Goal: Information Seeking & Learning: Learn about a topic

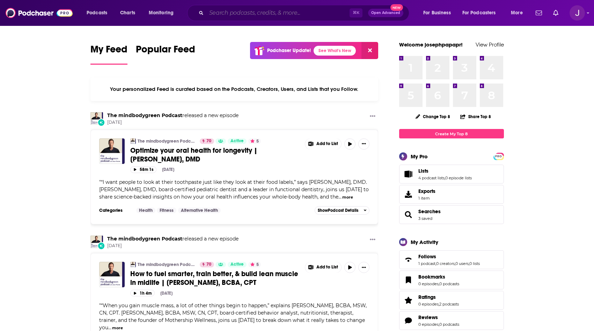
click at [279, 16] on input "Search podcasts, credits, & more..." at bounding box center [277, 12] width 143 height 11
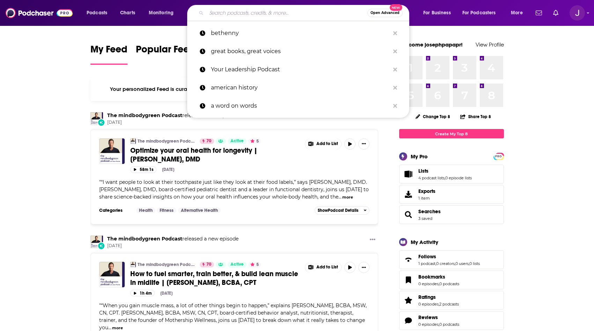
paste input "APPLE NEWS IN CONVERSATION"
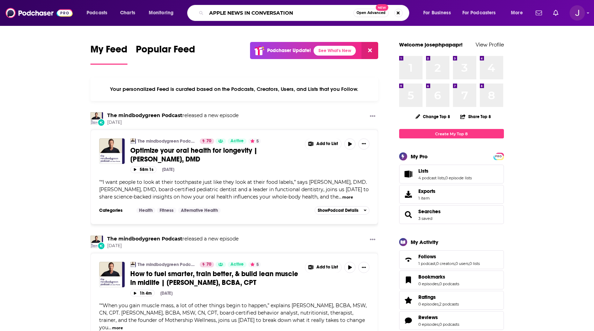
type input "APPLE NEWS IN CONVERSATION"
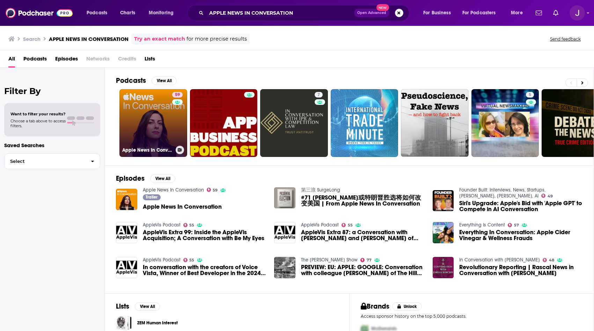
click at [134, 119] on link "59 Apple News In Conversation" at bounding box center [153, 123] width 68 height 68
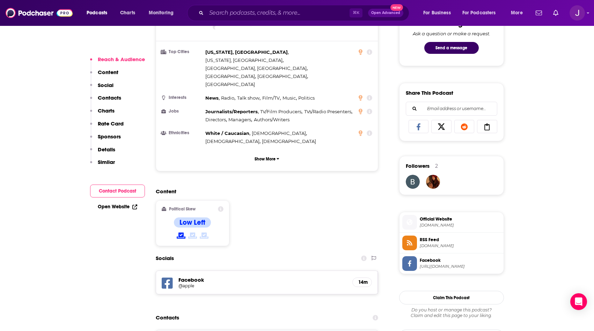
scroll to position [440, 0]
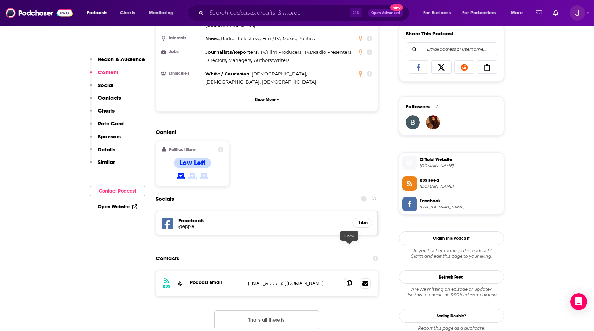
click at [351, 280] on icon at bounding box center [349, 283] width 5 height 6
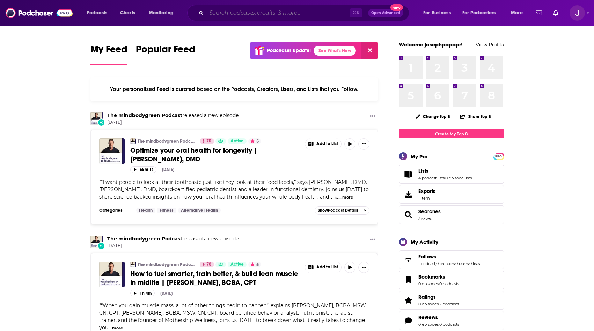
click at [214, 17] on input "Search podcasts, credits, & more..." at bounding box center [277, 12] width 143 height 11
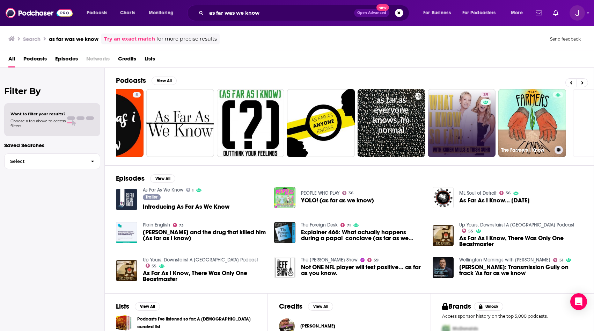
scroll to position [0, 116]
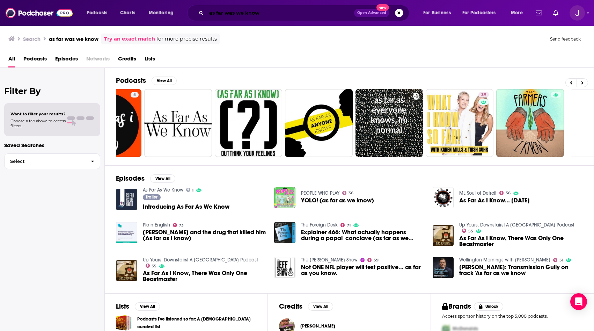
click at [235, 15] on input "as far was we know" at bounding box center [280, 12] width 148 height 11
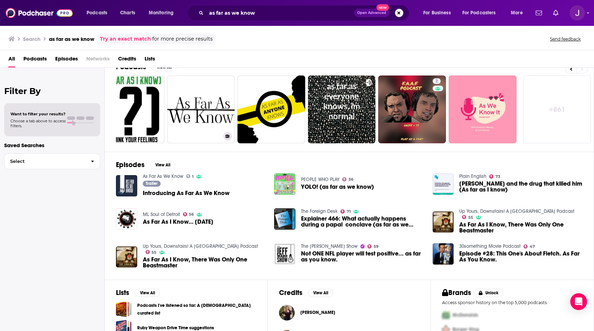
scroll to position [44, 0]
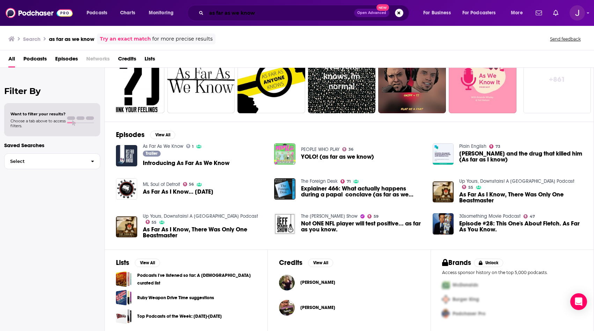
click at [260, 13] on input "as far as we know" at bounding box center [280, 12] width 148 height 11
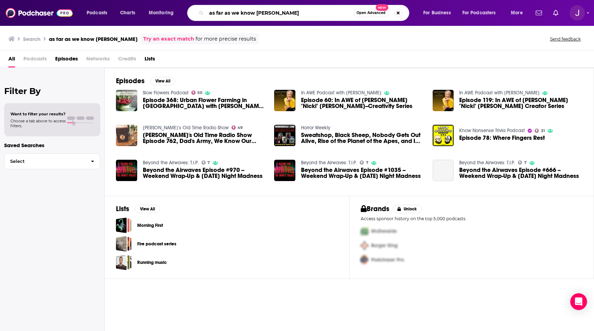
drag, startPoint x: 257, startPoint y: 10, endPoint x: 189, endPoint y: 10, distance: 68.1
click at [189, 10] on div "as far as we know sarah burton Open Advanced New" at bounding box center [298, 13] width 222 height 16
type input "[PERSON_NAME]"
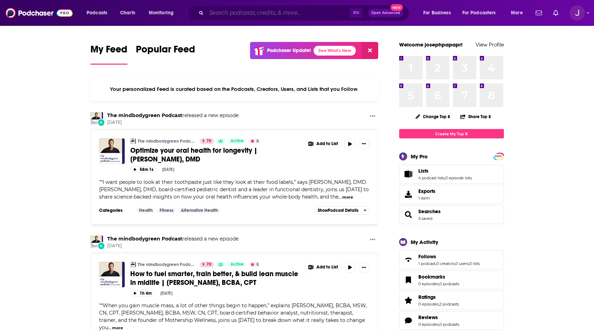
click at [274, 12] on input "Search podcasts, credits, & more..." at bounding box center [277, 12] width 143 height 11
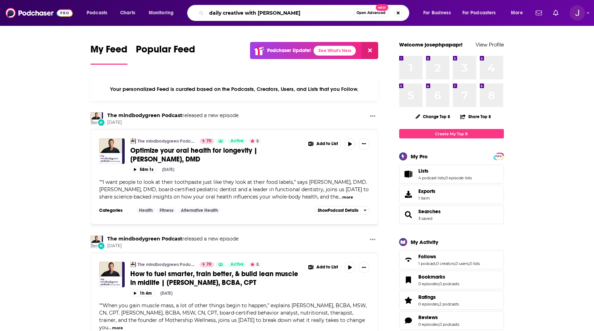
type input "daily creative with [PERSON_NAME]"
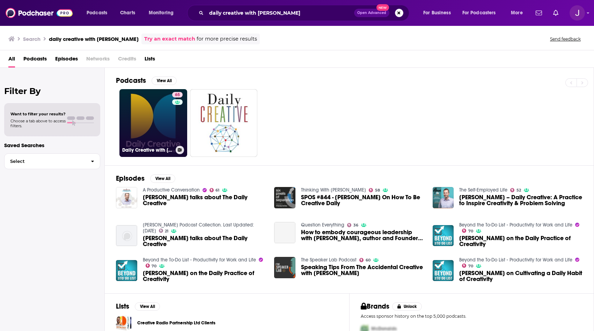
click at [144, 130] on link "65 Daily Creative with [PERSON_NAME]" at bounding box center [153, 123] width 68 height 68
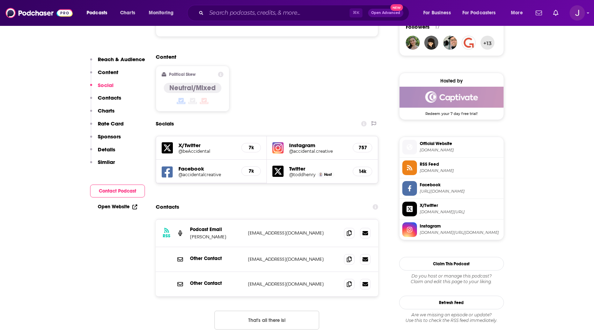
scroll to position [529, 0]
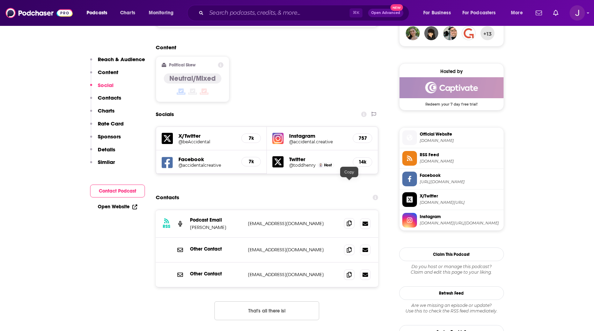
click at [350, 220] on icon at bounding box center [349, 223] width 5 height 6
click at [350, 247] on icon at bounding box center [349, 250] width 5 height 6
click at [227, 17] on input "Search podcasts, credits, & more..." at bounding box center [277, 12] width 143 height 11
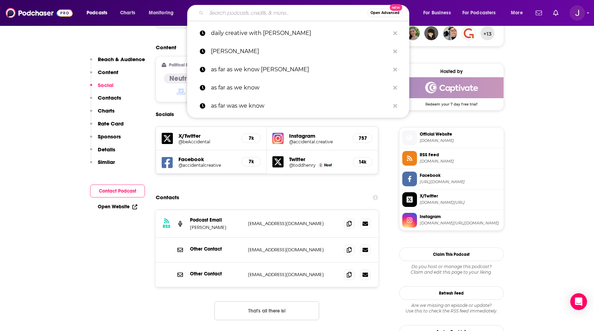
paste input "DAILY STOIC"
type input "DAILY STOIC"
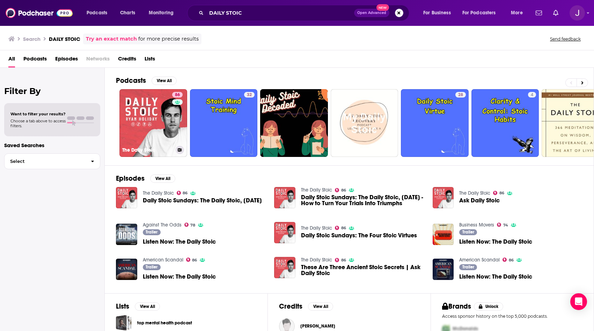
click at [164, 116] on link "86 The Daily Stoic" at bounding box center [153, 123] width 68 height 68
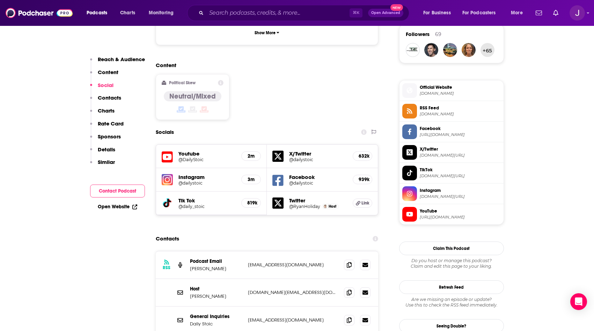
scroll to position [558, 0]
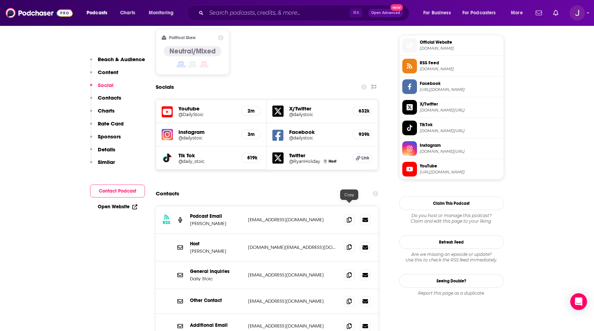
click at [351, 244] on icon at bounding box center [349, 247] width 5 height 6
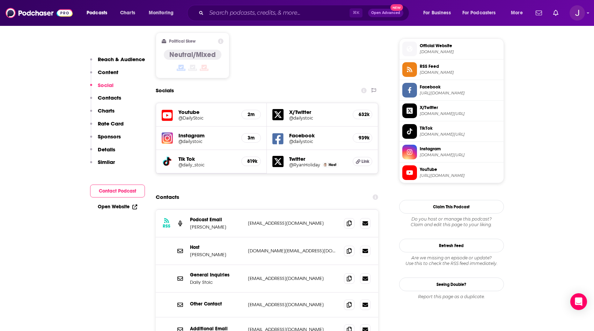
scroll to position [651, 0]
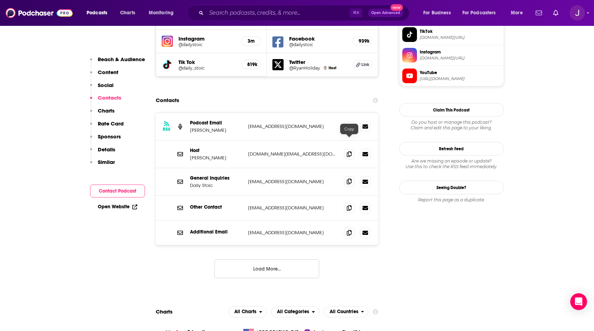
click at [351, 178] on icon at bounding box center [349, 181] width 5 height 6
